Goal: Find specific page/section: Find specific page/section

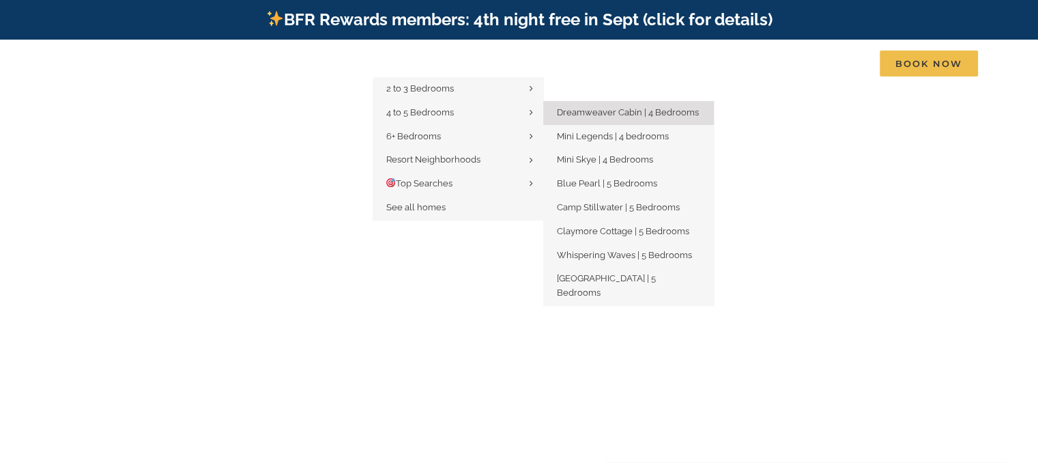
click at [558, 113] on span "Dreamweaver Cabin | 4 Bedrooms" at bounding box center [628, 112] width 142 height 10
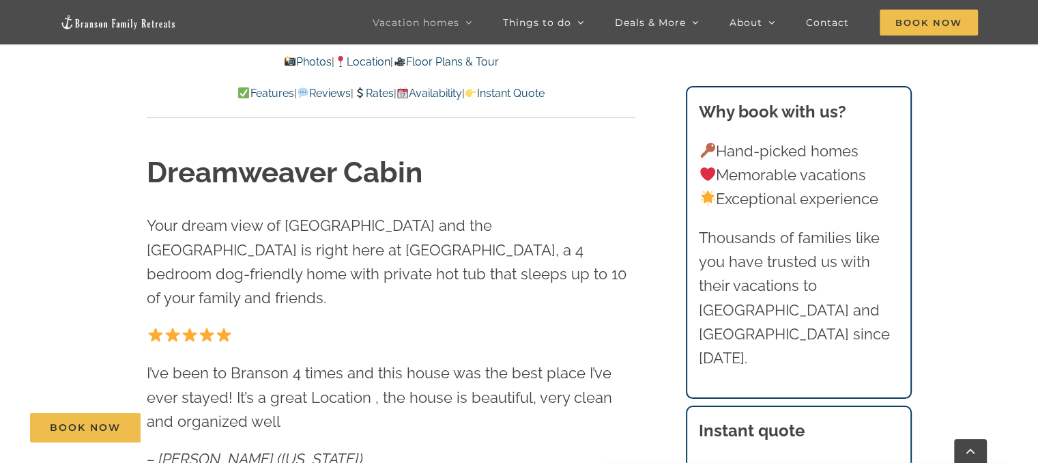
scroll to position [428, 0]
